Goal: Navigation & Orientation: Find specific page/section

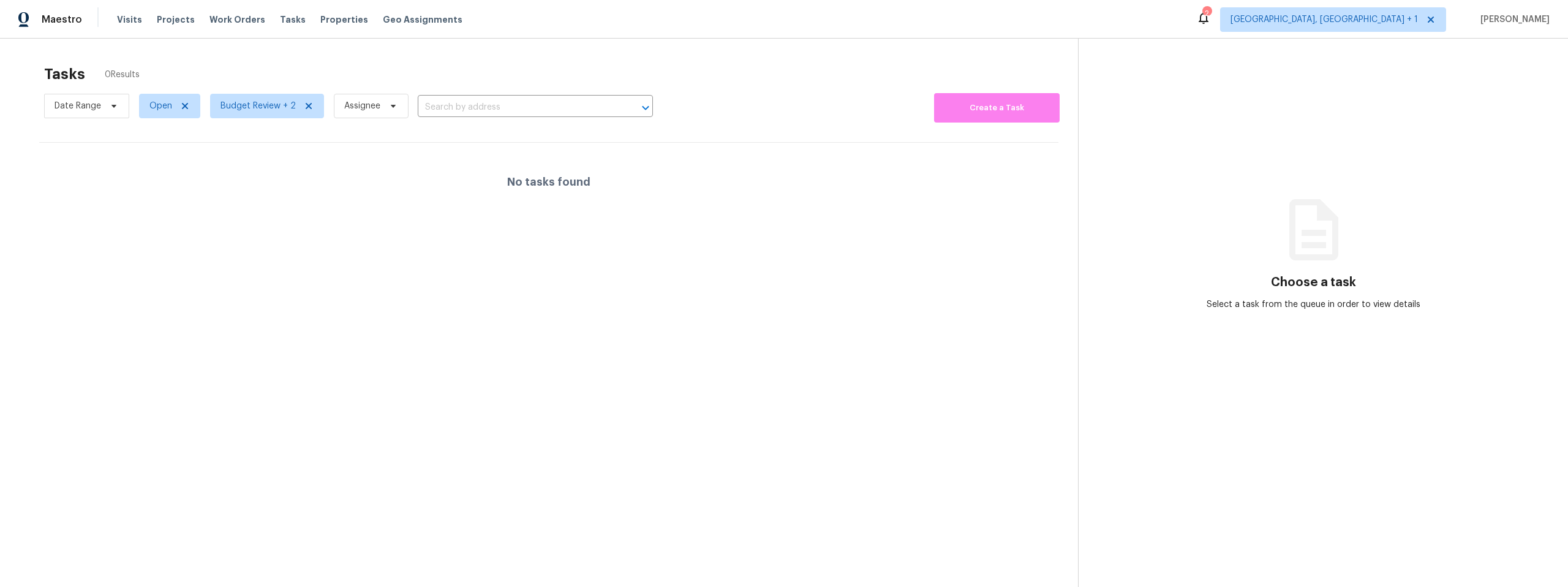
click at [1188, 180] on section "Choose a task Select a task from the queue in order to view details" at bounding box center [1313, 332] width 470 height 587
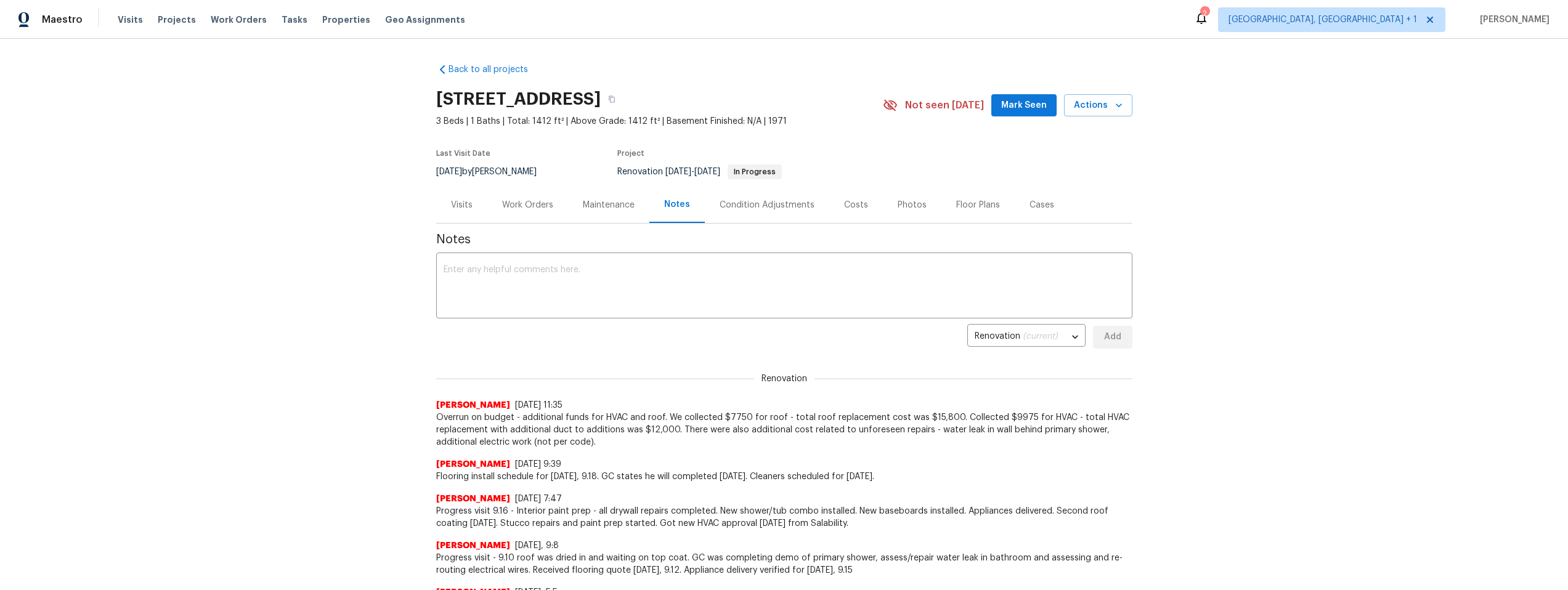
click at [524, 202] on div "Work Orders" at bounding box center [528, 205] width 52 height 12
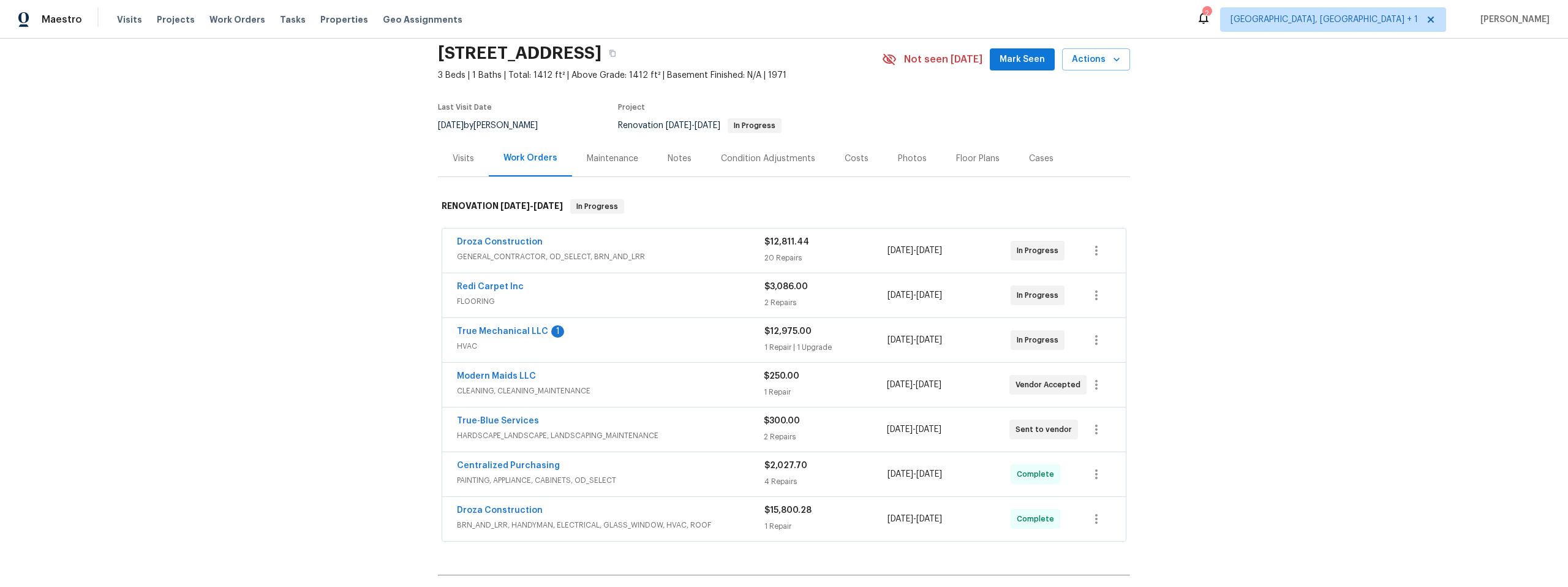
scroll to position [76, 0]
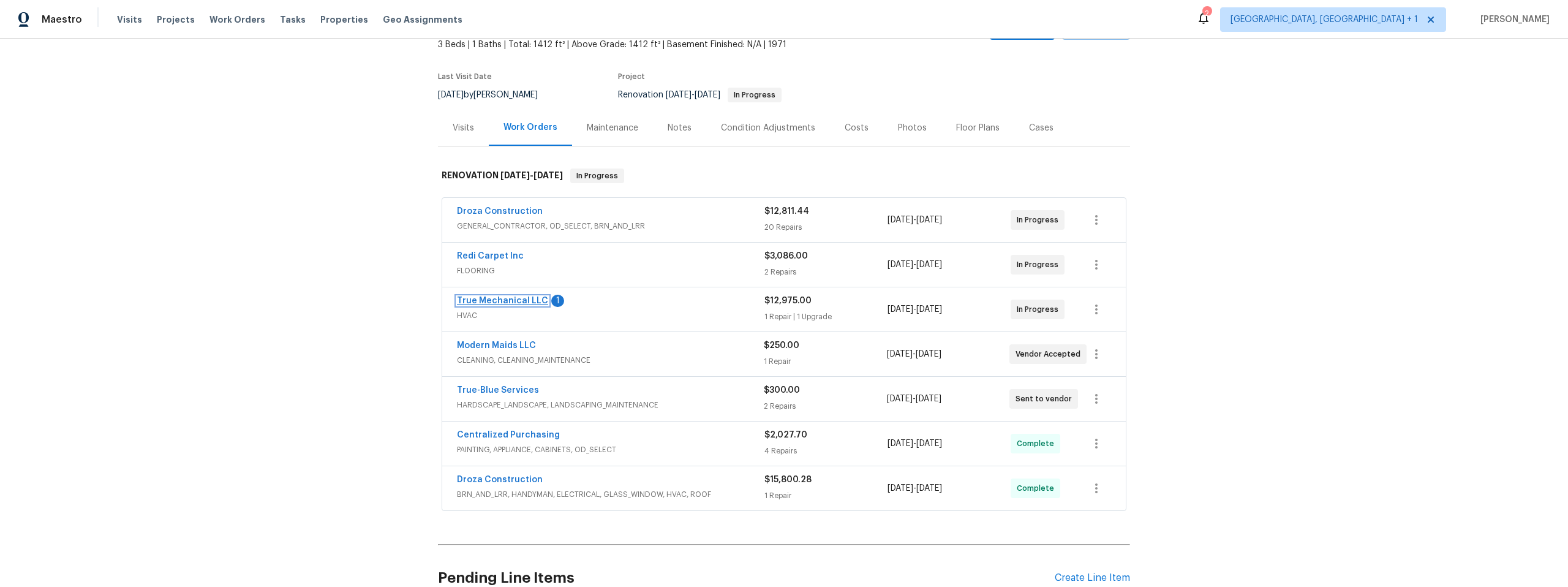
click at [497, 297] on link "True Mechanical LLC" at bounding box center [503, 300] width 92 height 9
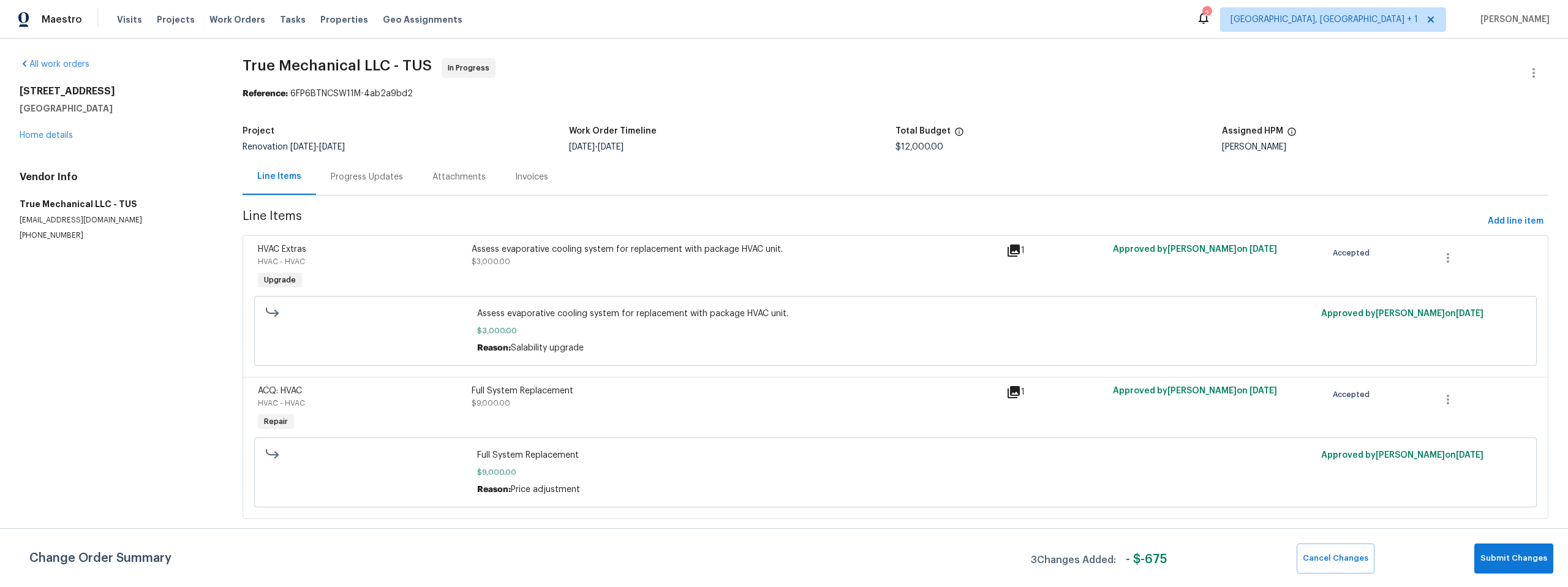
click at [367, 172] on div "Progress Updates" at bounding box center [366, 177] width 72 height 12
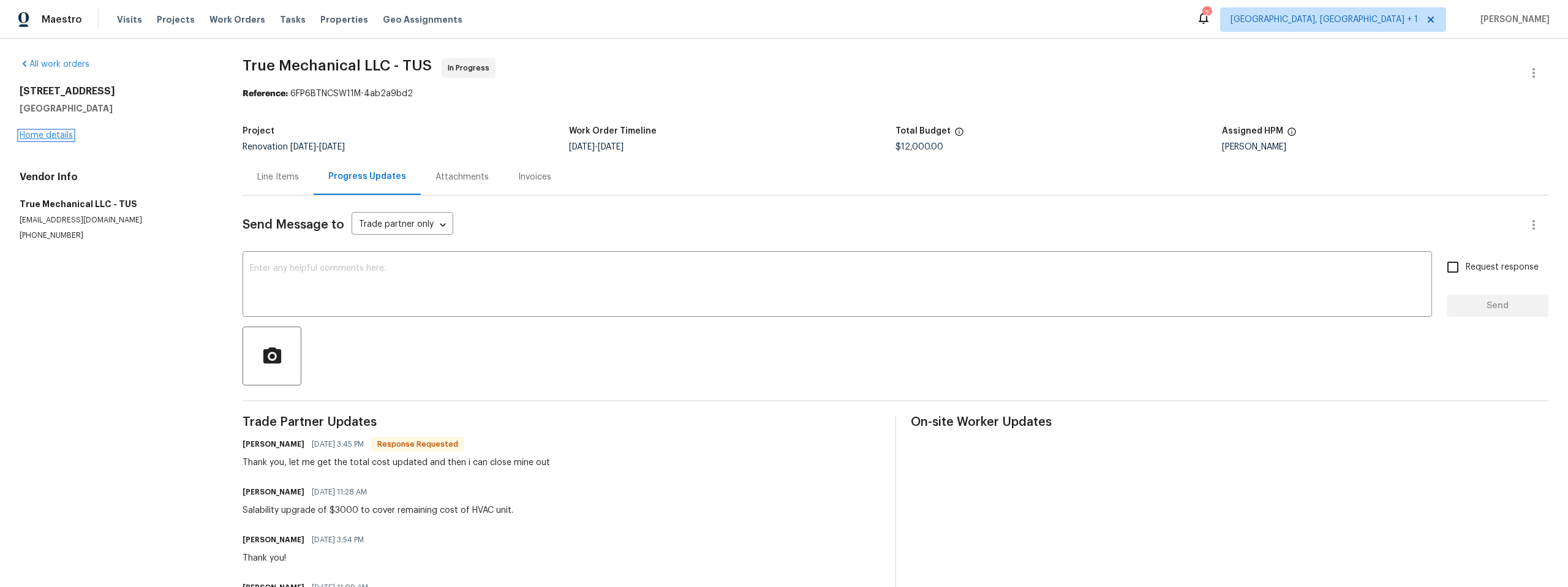
click at [53, 135] on link "Home details" at bounding box center [46, 135] width 54 height 9
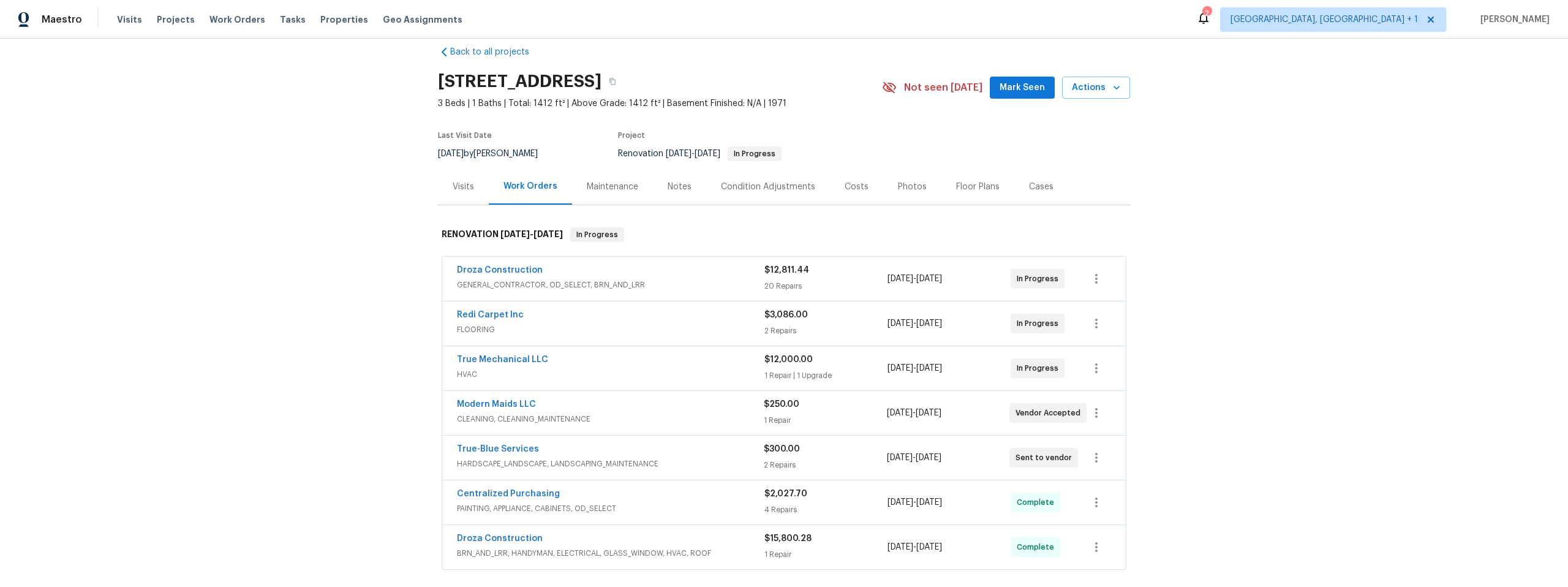
scroll to position [16, 0]
click at [453, 185] on div "Visits" at bounding box center [463, 189] width 22 height 12
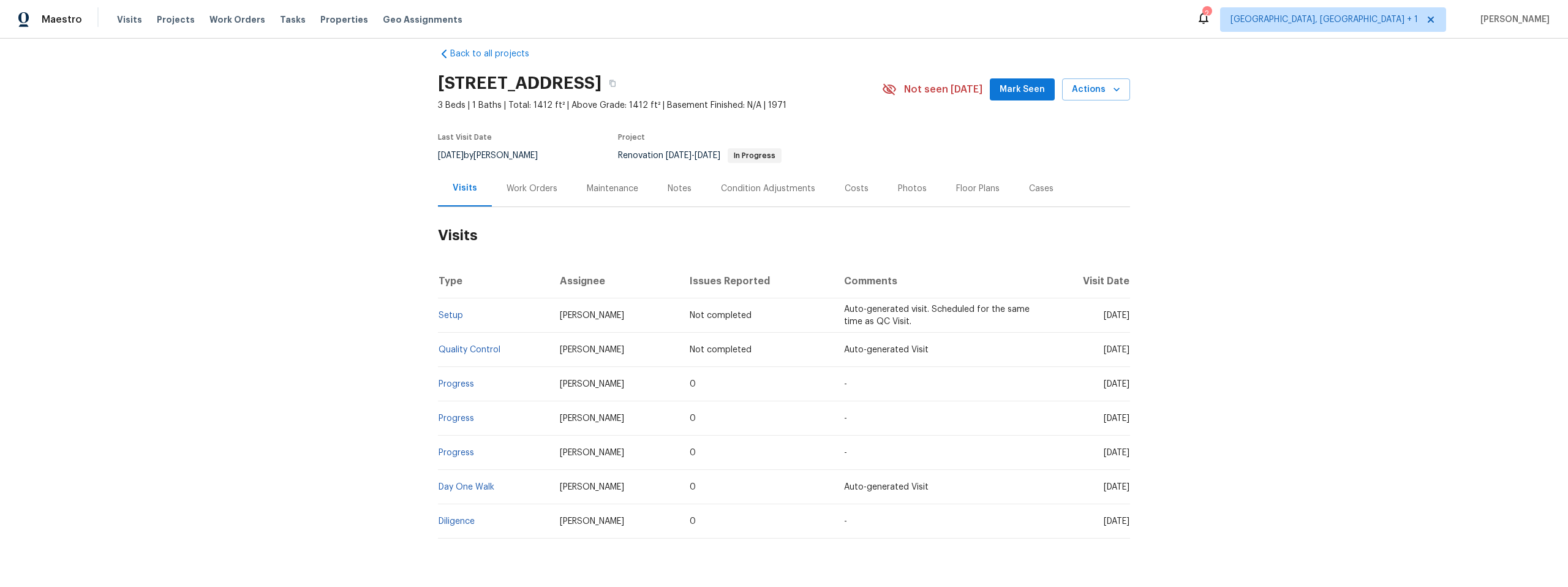
click at [600, 188] on div "Maintenance" at bounding box center [612, 189] width 51 height 12
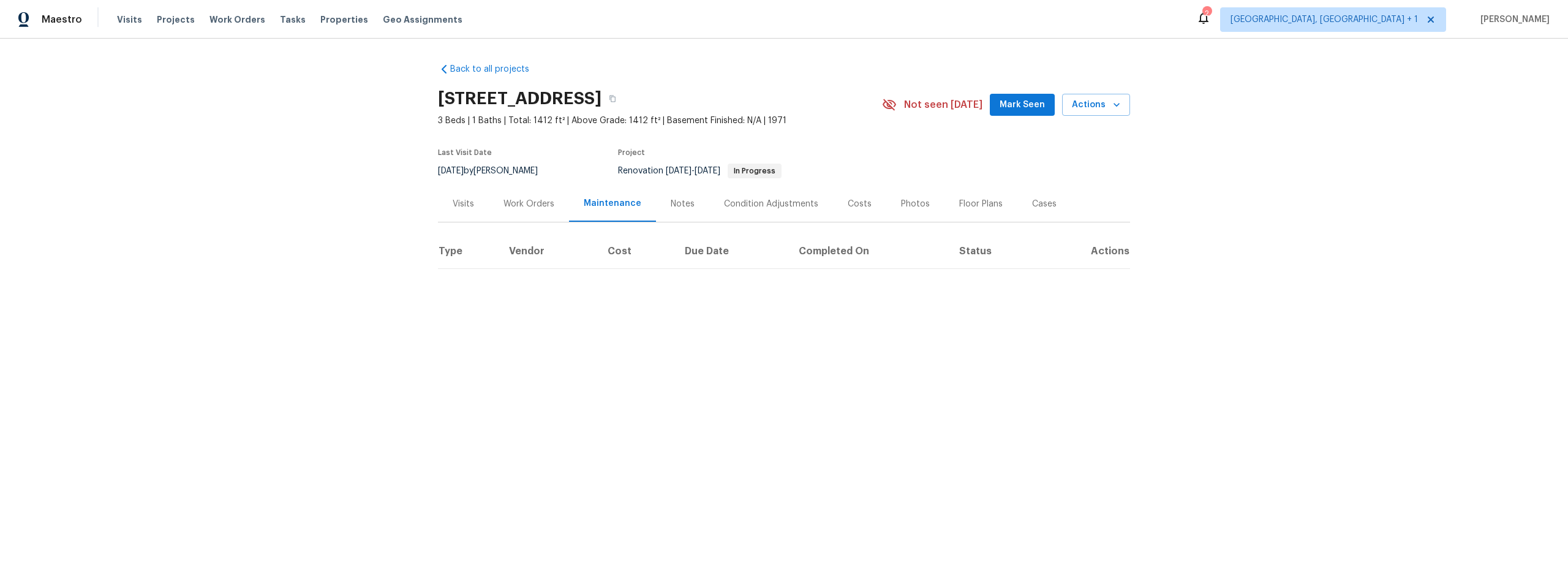
click at [674, 201] on div "Notes" at bounding box center [682, 204] width 24 height 12
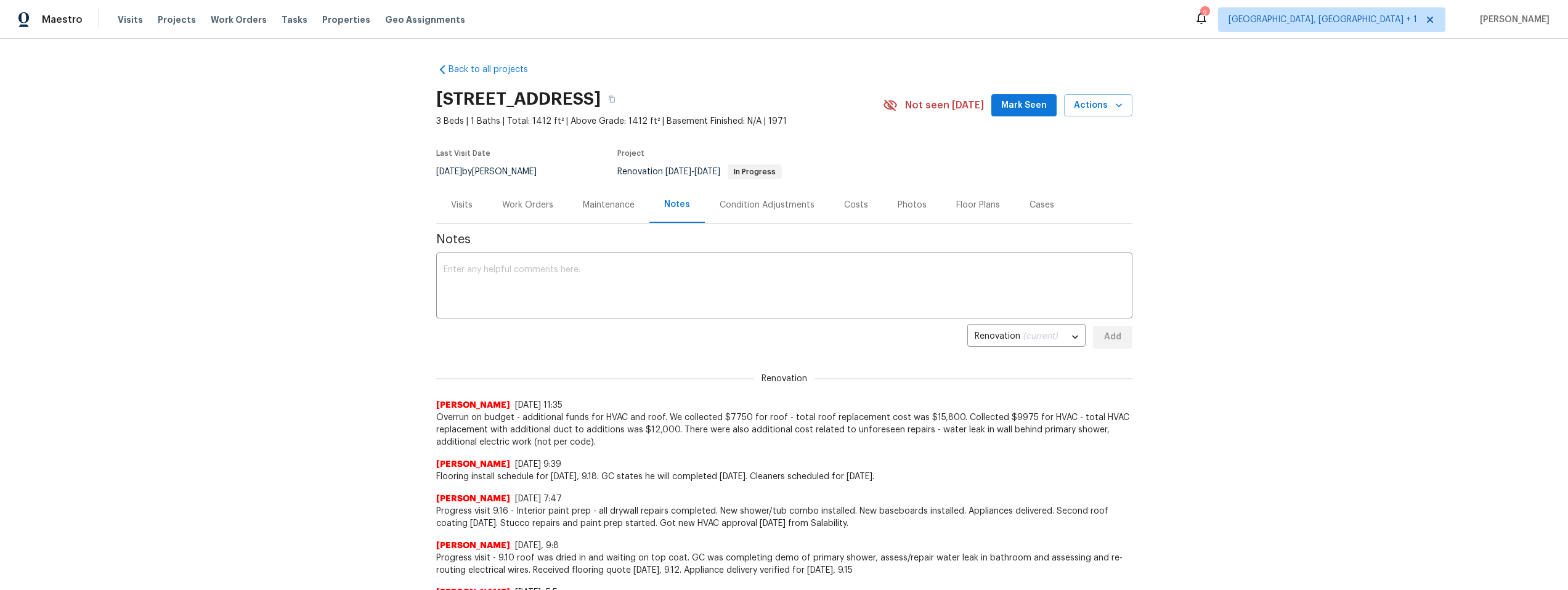
click at [520, 199] on div "Work Orders" at bounding box center [528, 205] width 52 height 12
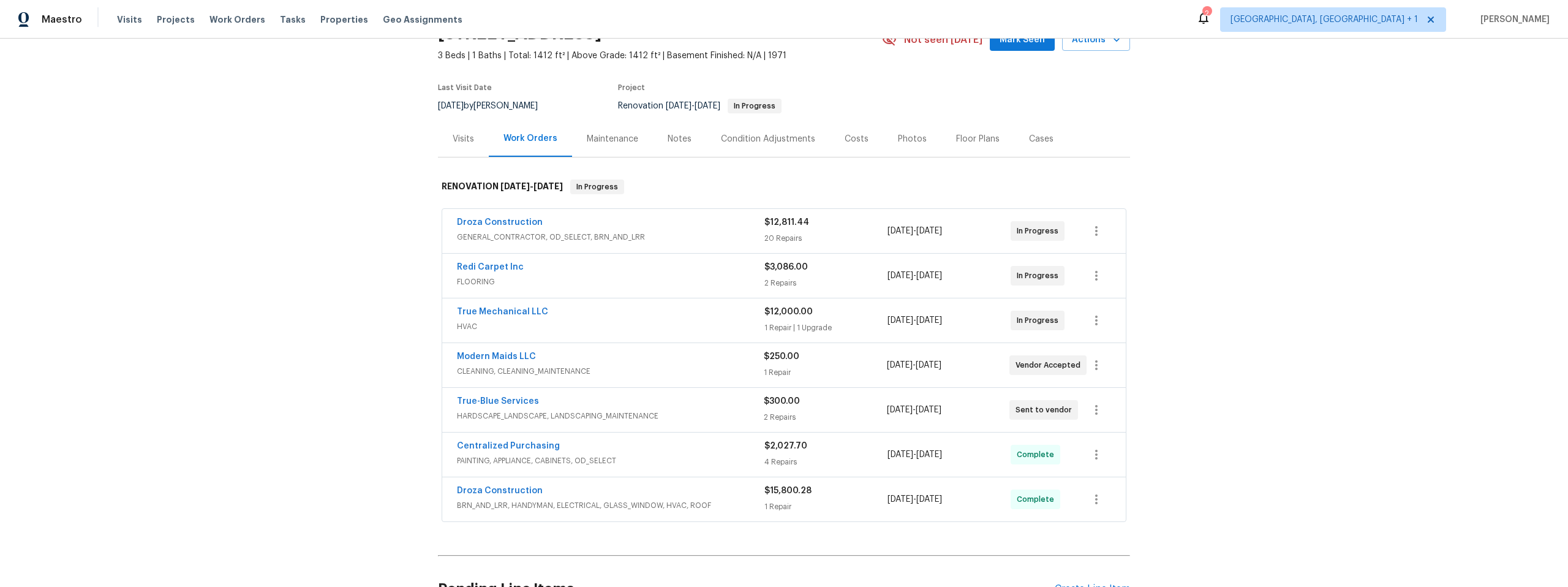
scroll to position [65, 0]
click at [348, 355] on div "Back to all projects [STREET_ADDRESS] 3 Beds | 1 Baths | Total: 1412 ft² | Abov…" at bounding box center [784, 313] width 1568 height 548
